Goal: Task Accomplishment & Management: Manage account settings

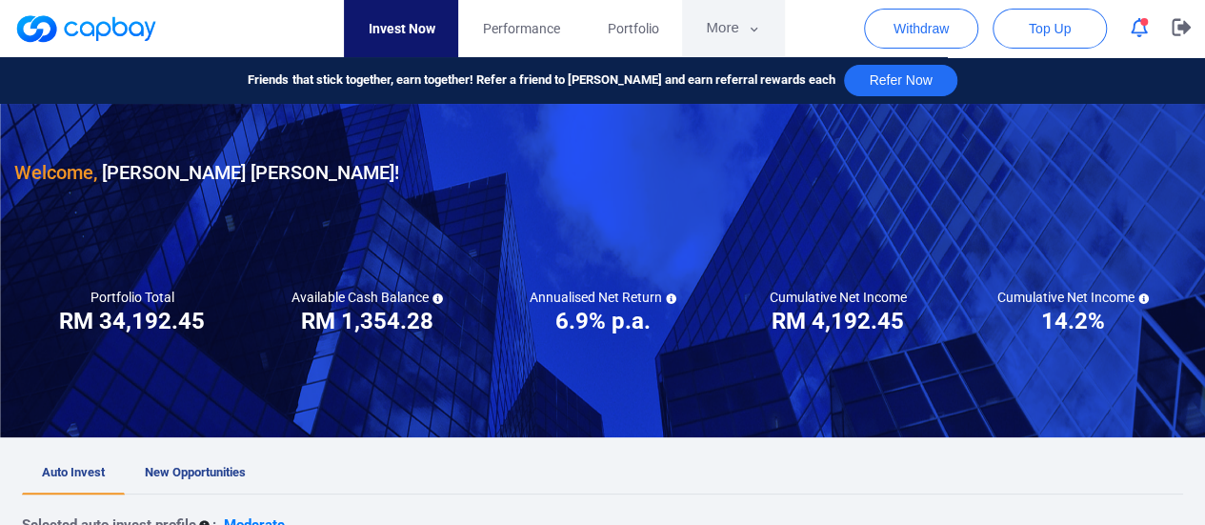
click at [735, 28] on button "More" at bounding box center [733, 28] width 102 height 57
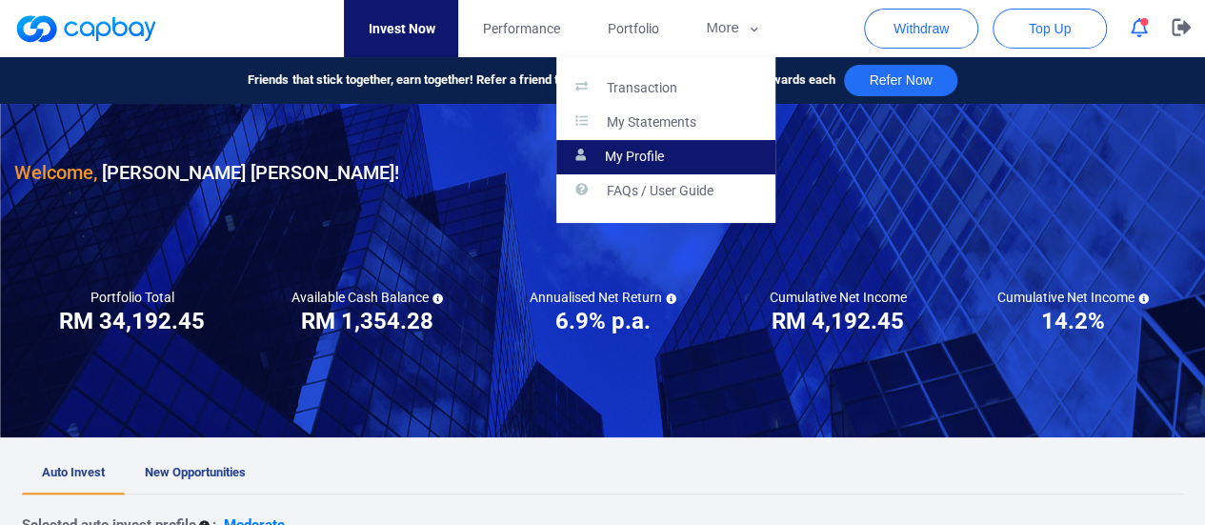
click at [657, 158] on p "My Profile" at bounding box center [634, 157] width 59 height 17
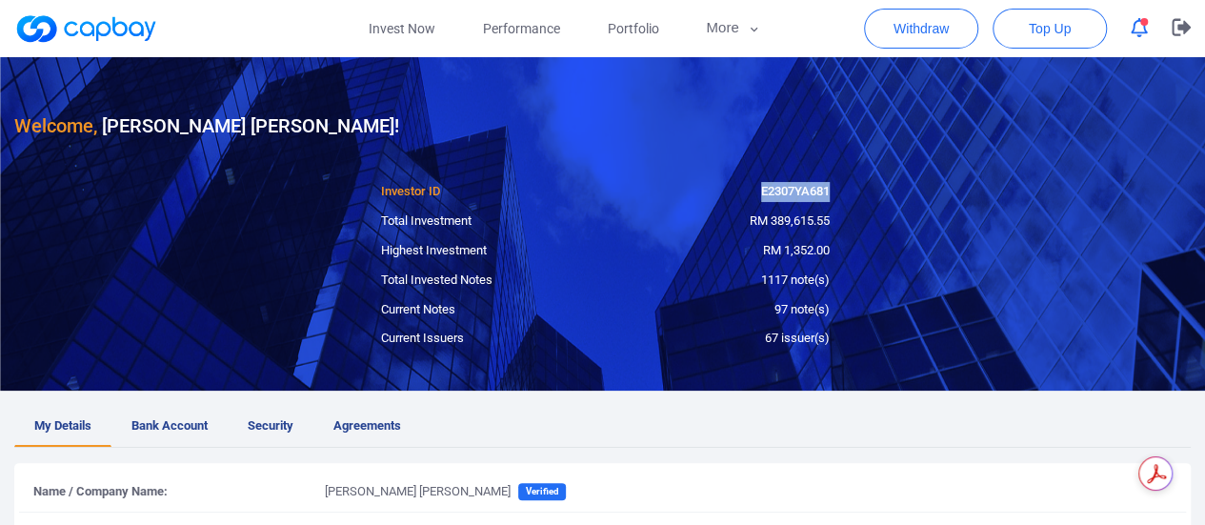
drag, startPoint x: 835, startPoint y: 189, endPoint x: 753, endPoint y: 191, distance: 82.0
click at [753, 191] on div "E2307YA681" at bounding box center [724, 192] width 239 height 20
copy div "E2307YA681"
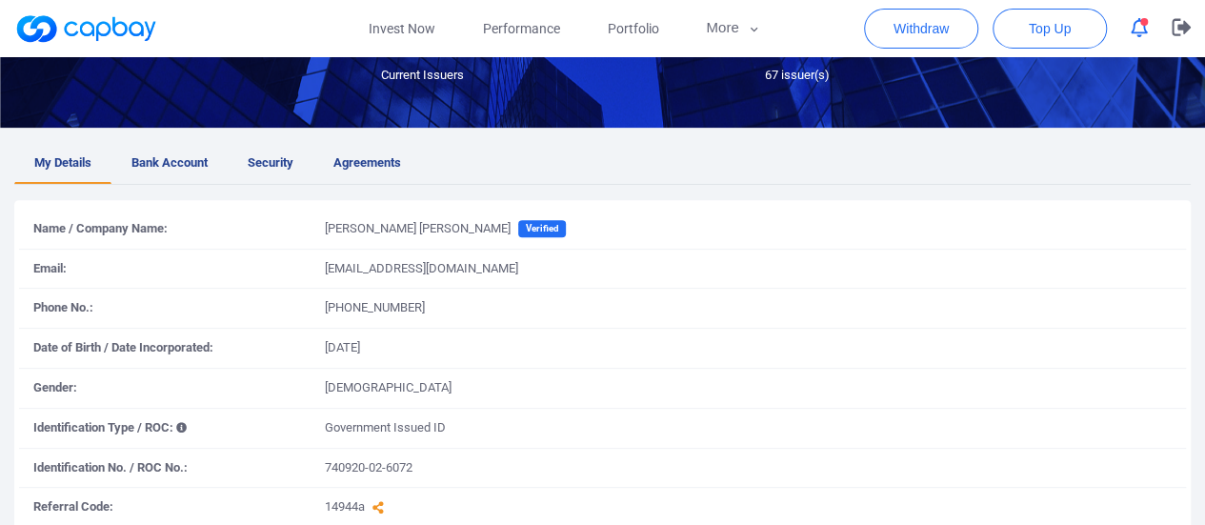
scroll to position [286, 0]
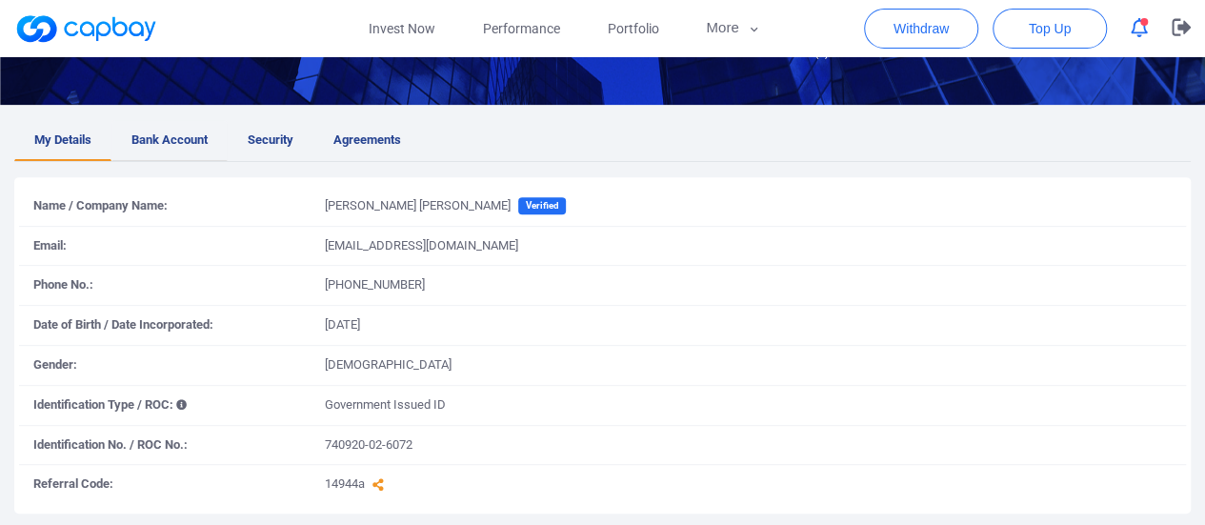
click at [187, 136] on span "Bank Account" at bounding box center [169, 141] width 76 height 20
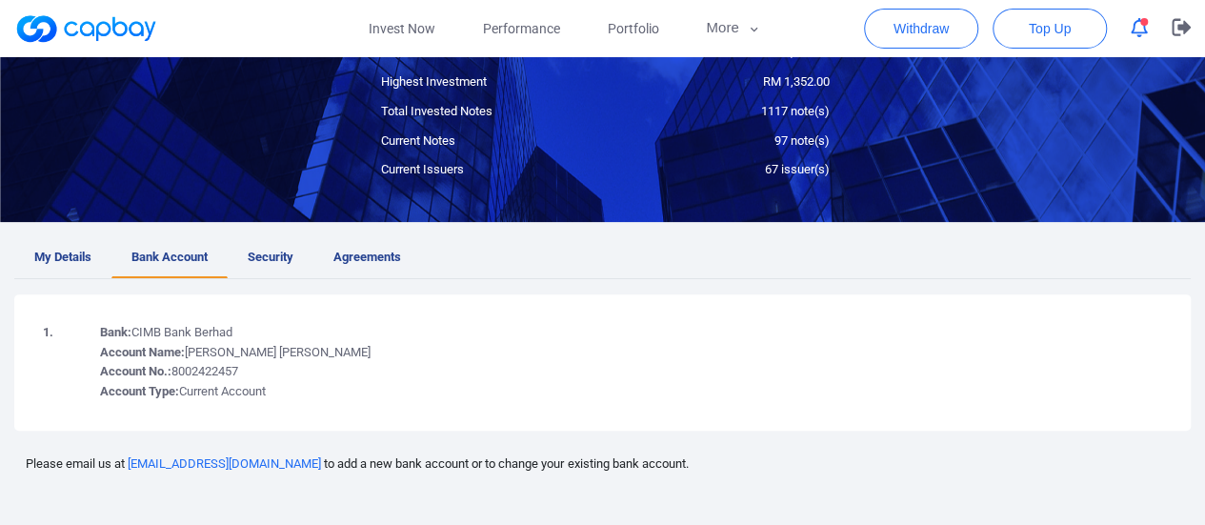
scroll to position [0, 0]
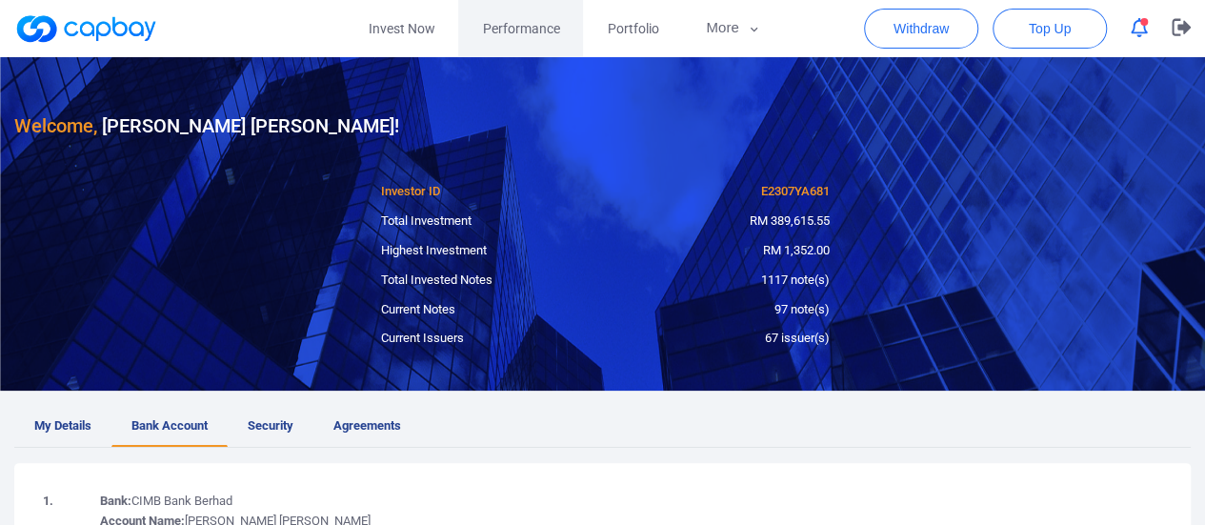
click at [539, 30] on span "Performance" at bounding box center [520, 28] width 77 height 21
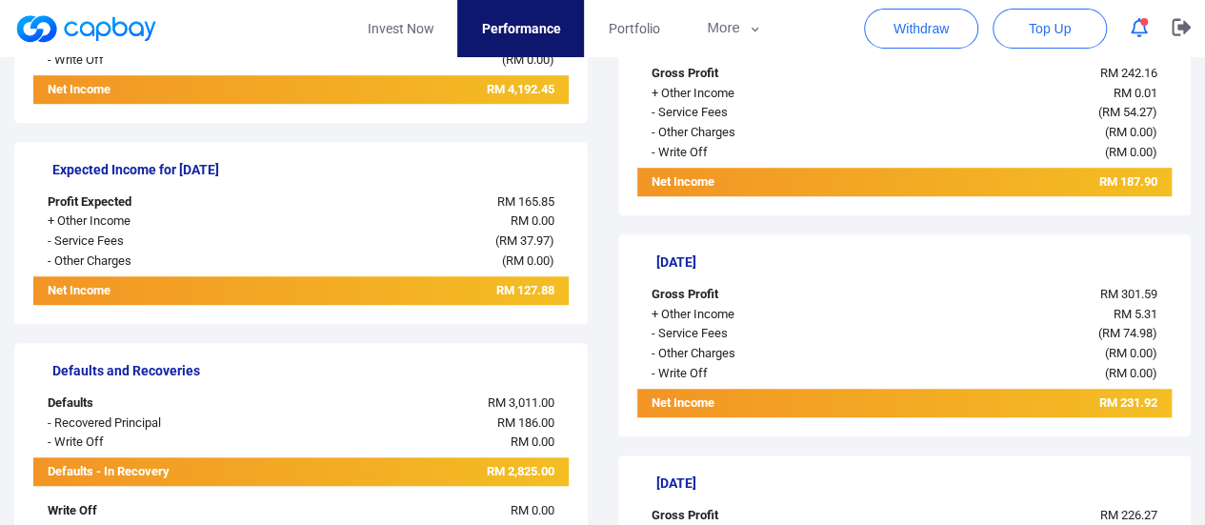
scroll to position [191, 0]
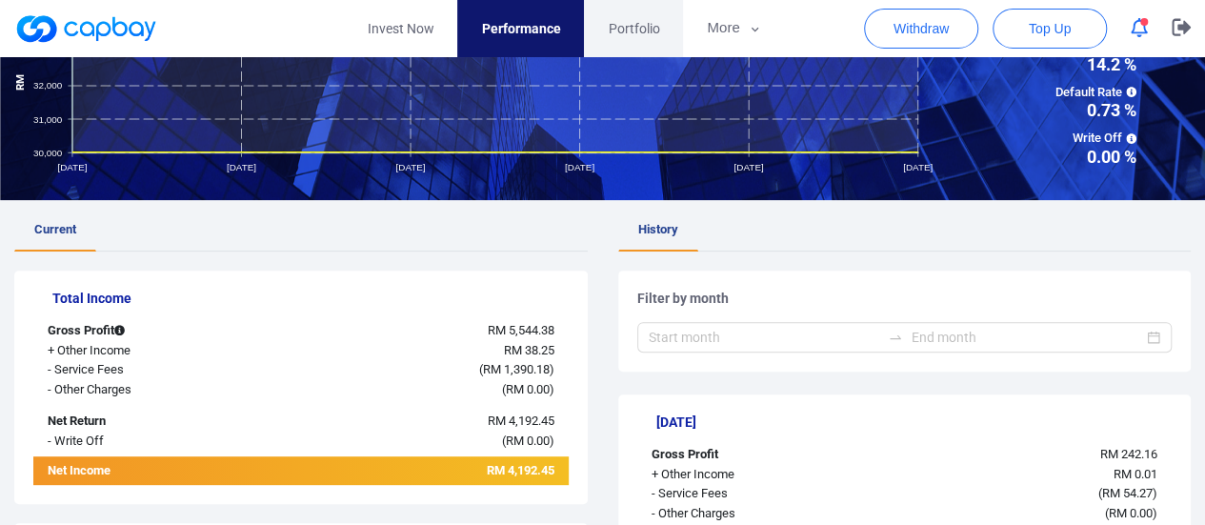
click at [648, 28] on span "Portfolio" at bounding box center [633, 28] width 51 height 21
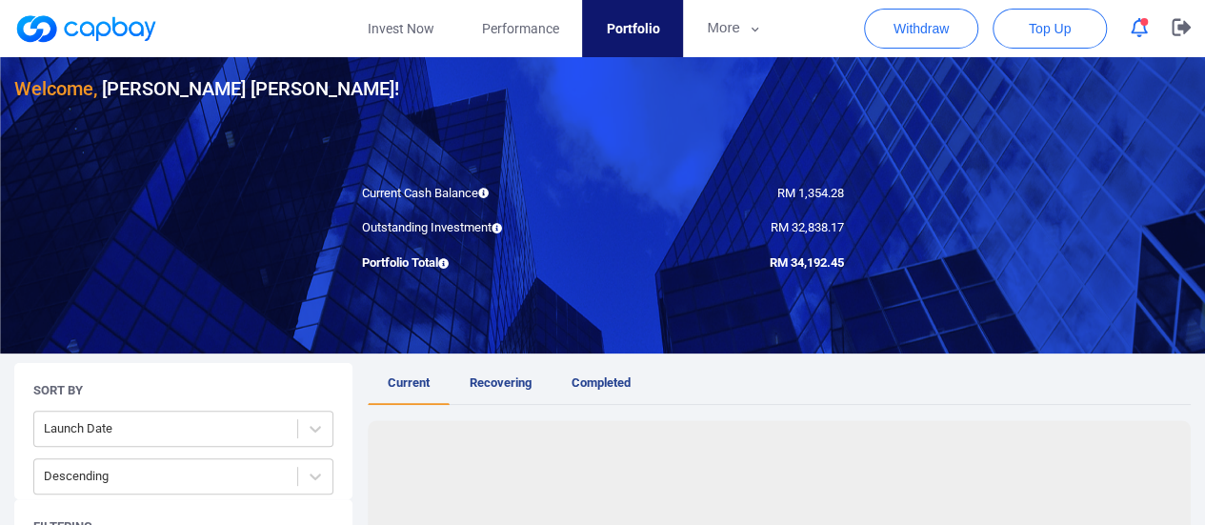
scroll to position [191, 0]
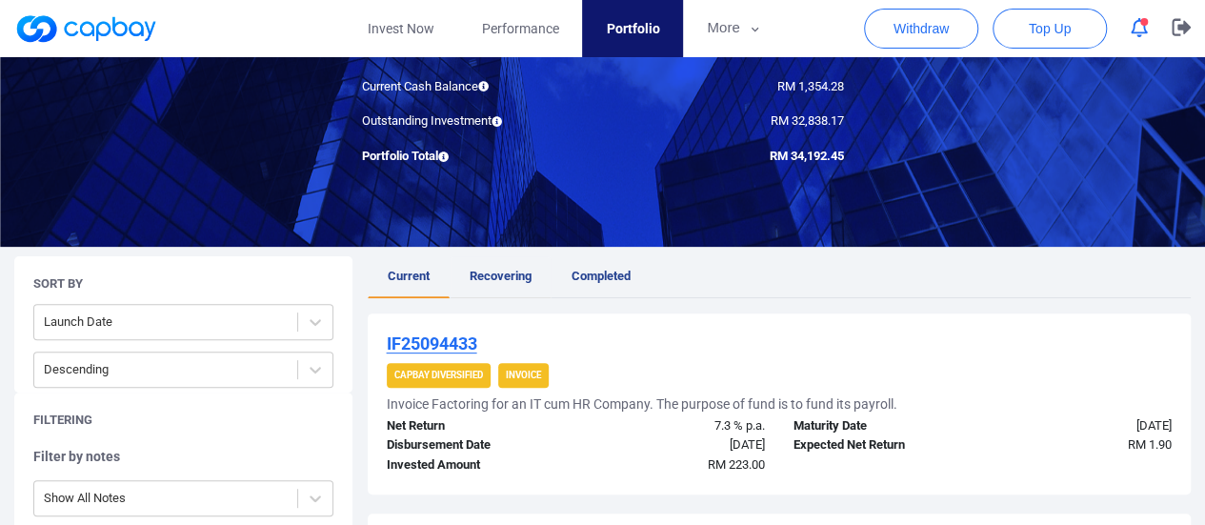
click at [511, 272] on span "Recovering" at bounding box center [501, 276] width 62 height 14
